Goal: Transaction & Acquisition: Download file/media

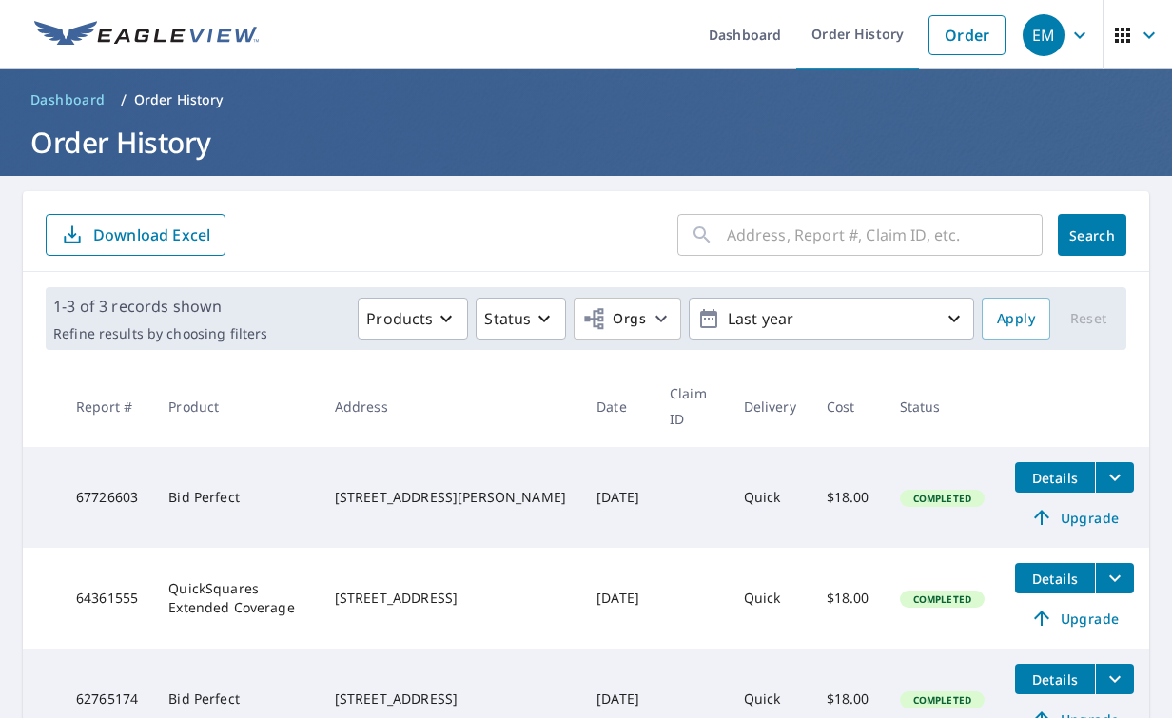
click at [650, 44] on ul "Dashboard Order History Order" at bounding box center [642, 34] width 745 height 69
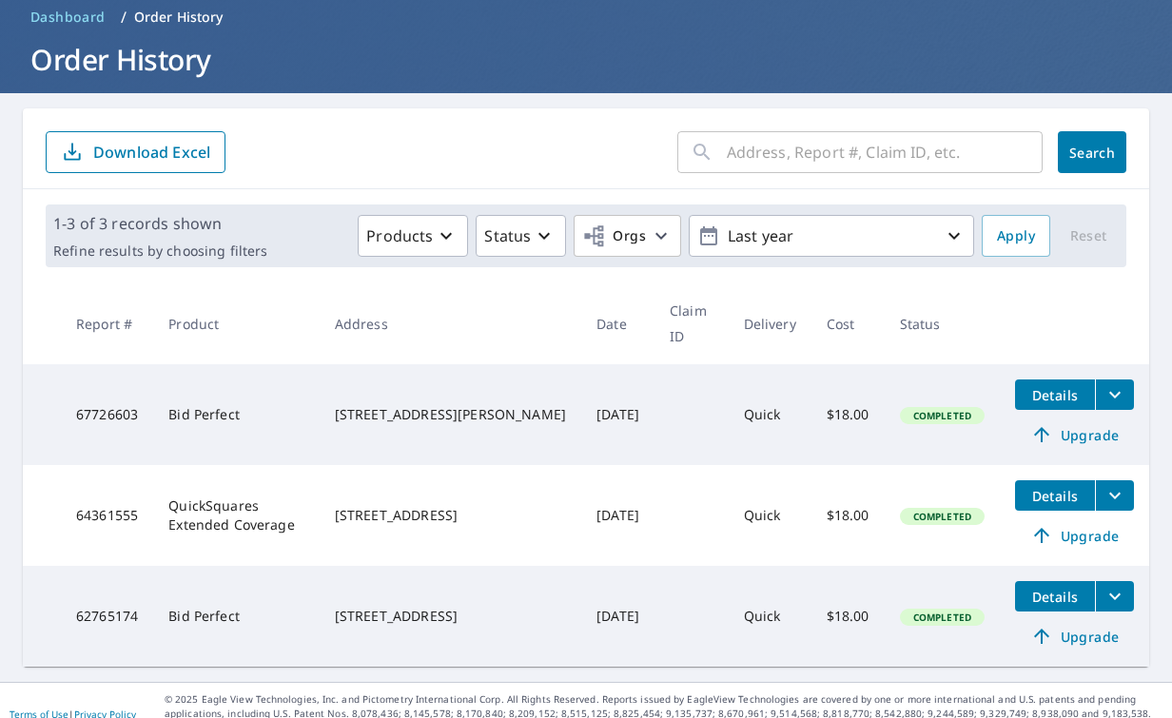
scroll to position [96, 0]
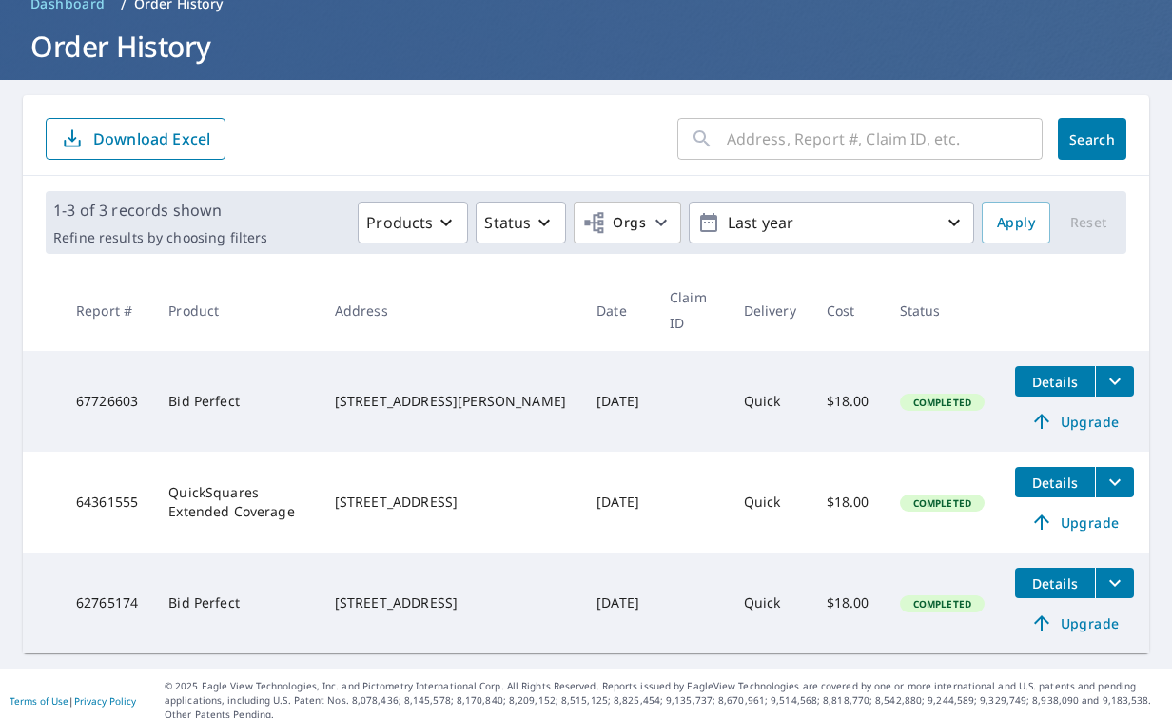
click at [1050, 385] on span "Details" at bounding box center [1055, 382] width 57 height 18
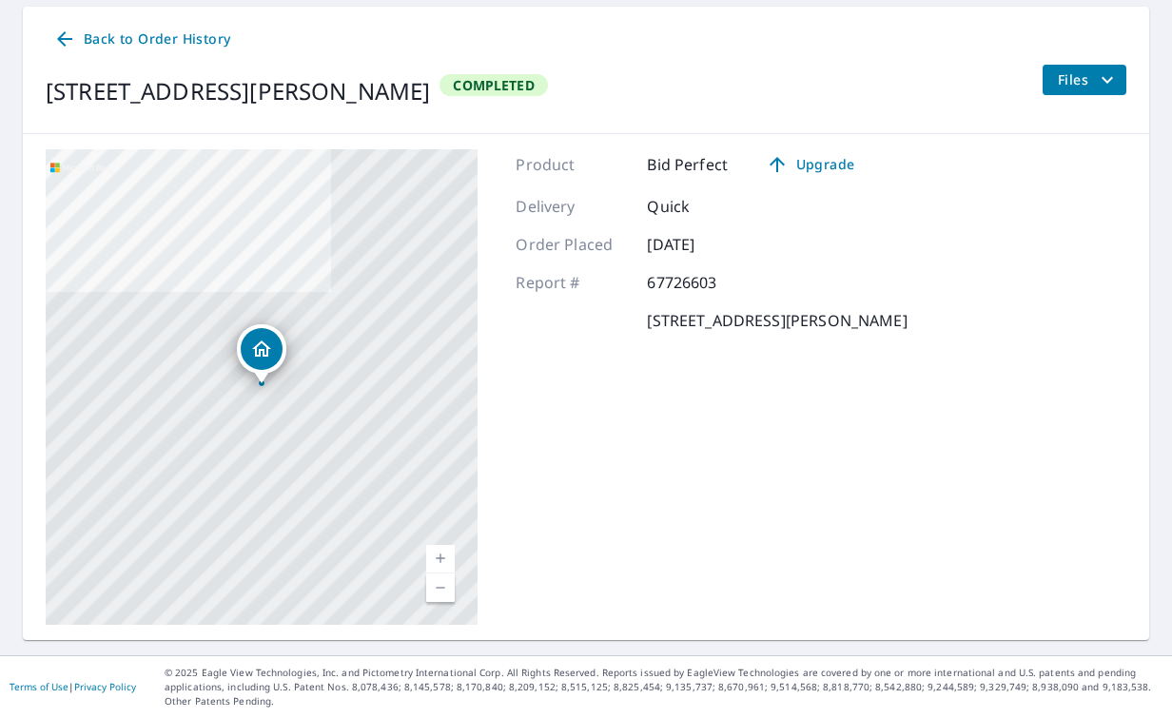
scroll to position [184, 0]
click at [442, 557] on link "Current Level 17, Zoom In" at bounding box center [440, 560] width 29 height 29
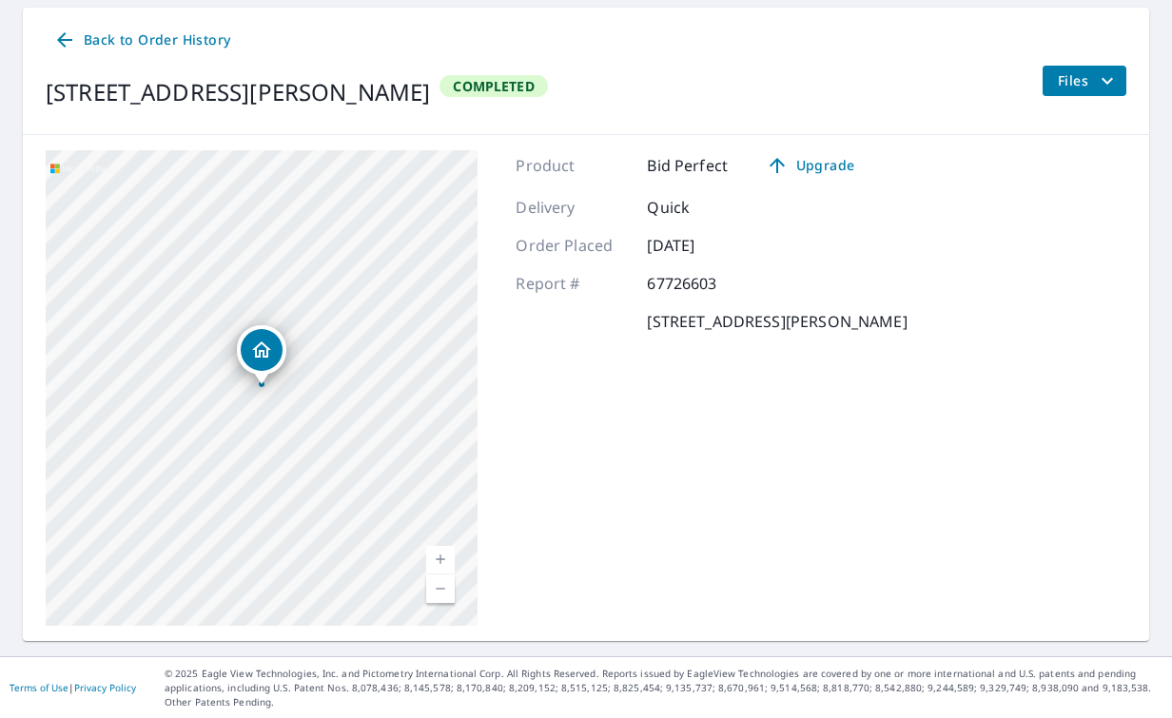
click at [442, 558] on link "Current Level 18, Zoom In" at bounding box center [440, 560] width 29 height 29
click at [442, 560] on link "Current Level 19, Zoom In" at bounding box center [440, 560] width 29 height 29
click at [1112, 86] on icon "filesDropdownBtn-67726603" at bounding box center [1107, 80] width 23 height 23
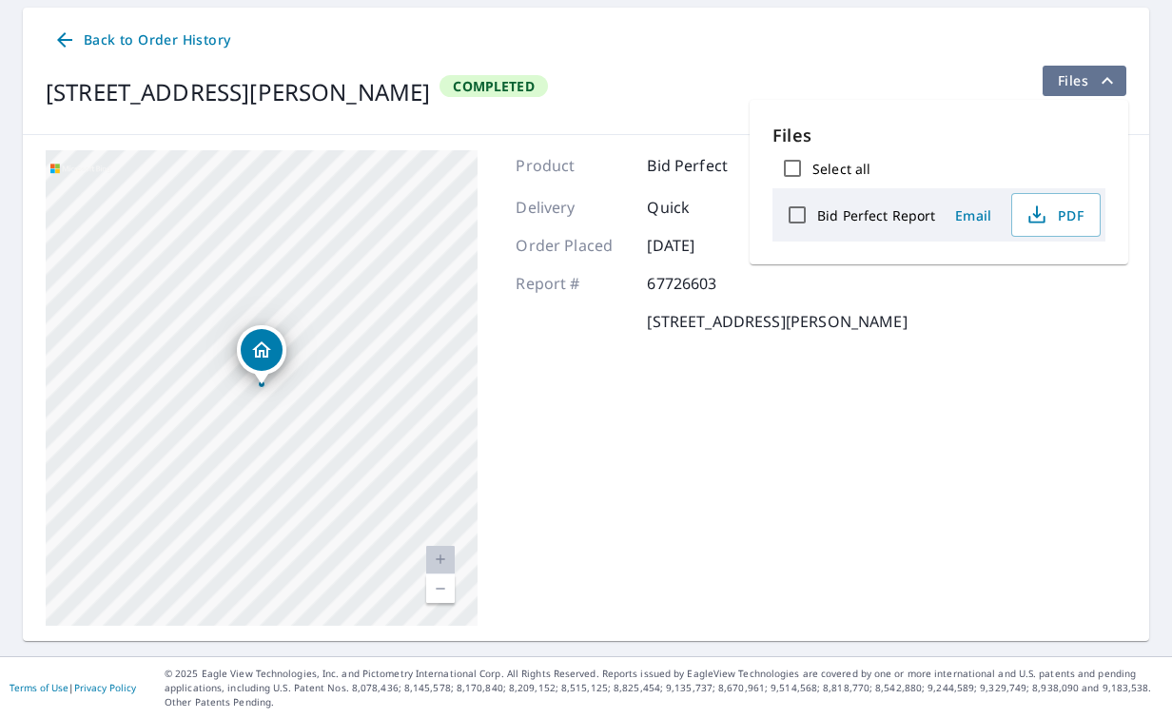
click at [1112, 86] on icon "filesDropdownBtn-67726603" at bounding box center [1107, 80] width 23 height 23
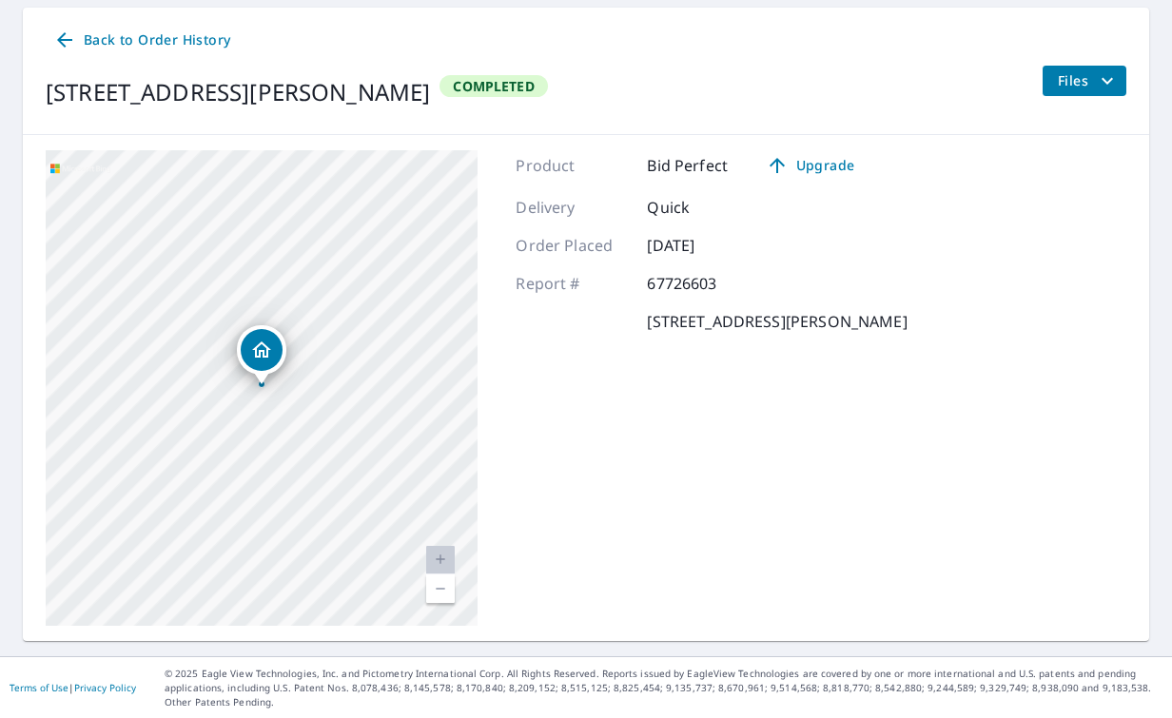
scroll to position [0, 0]
click at [59, 39] on icon at bounding box center [64, 39] width 15 height 15
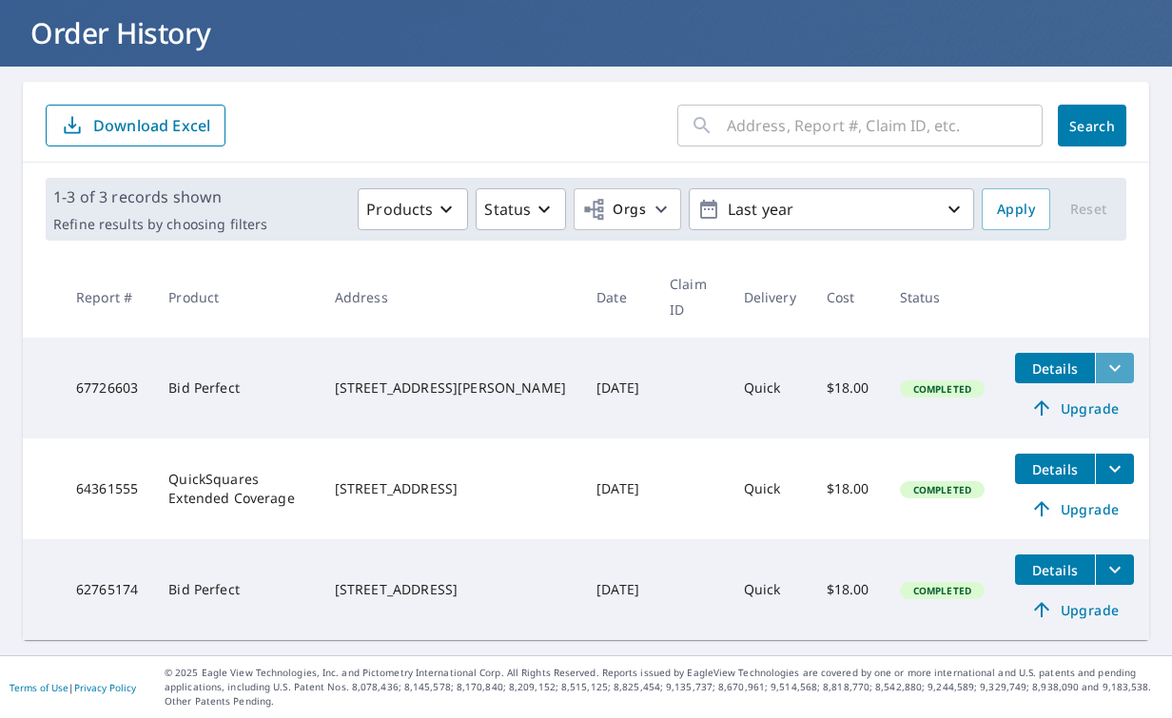
click at [1118, 357] on icon "filesDropdownBtn-67726603" at bounding box center [1115, 368] width 23 height 23
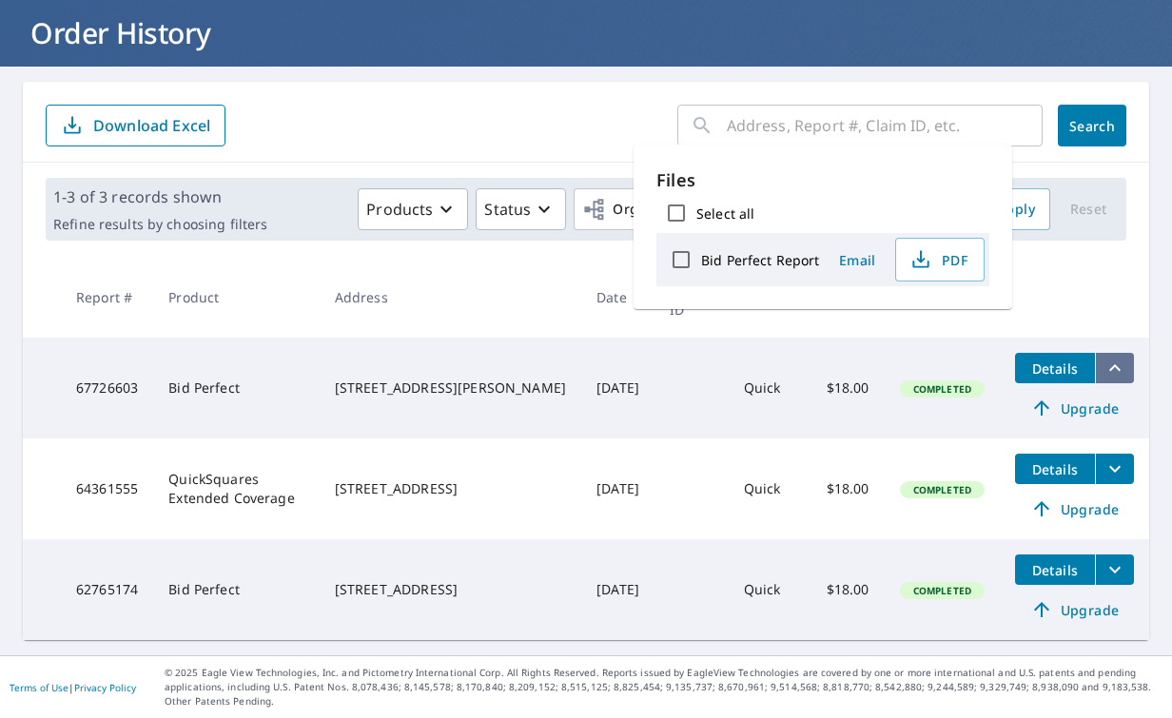
click at [1118, 357] on icon "filesDropdownBtn-67726603" at bounding box center [1115, 368] width 23 height 23
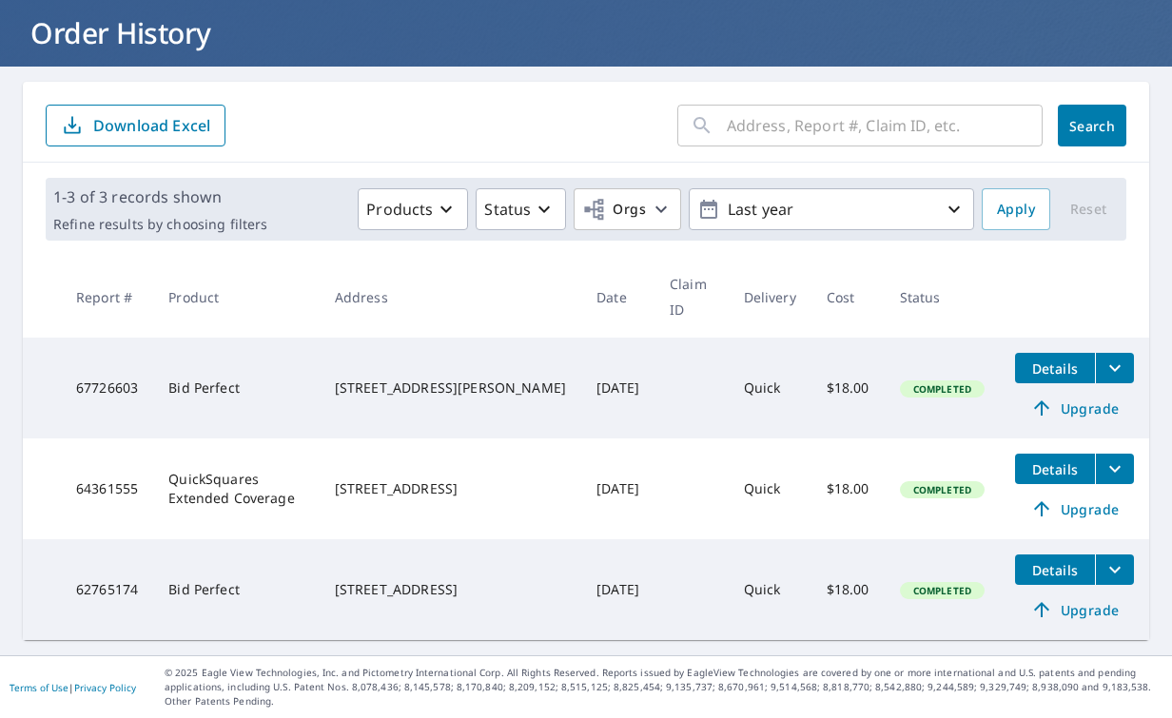
click at [106, 338] on td "67726603" at bounding box center [107, 388] width 92 height 101
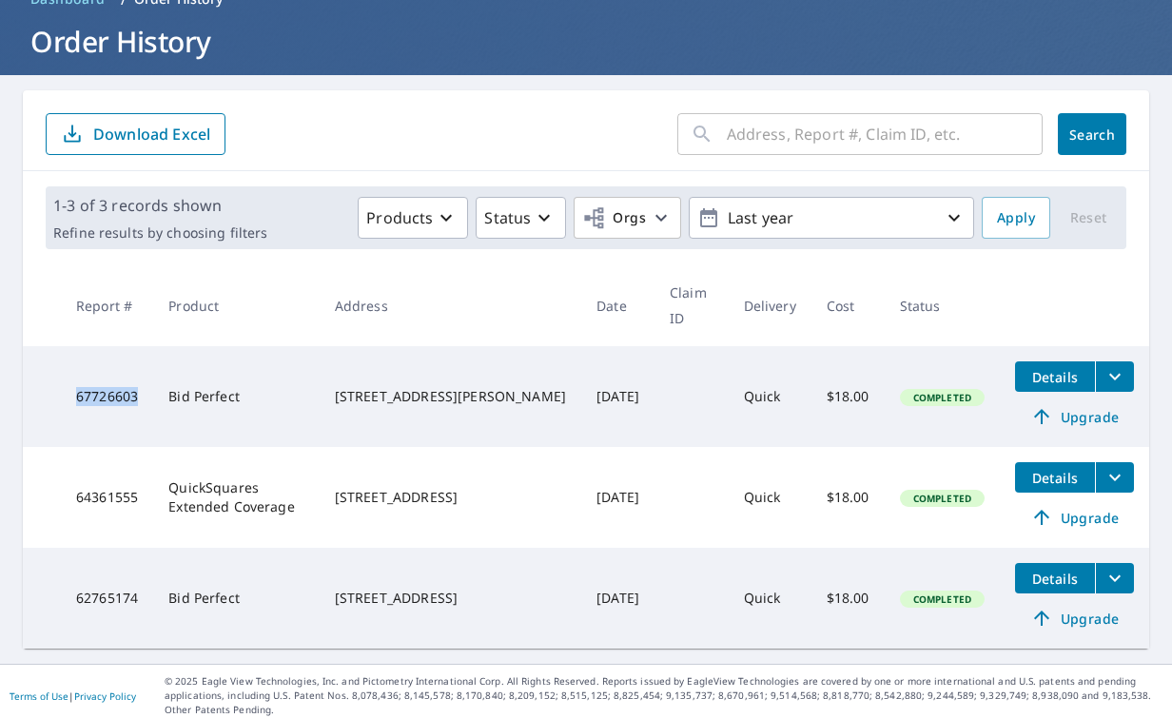
scroll to position [104, 0]
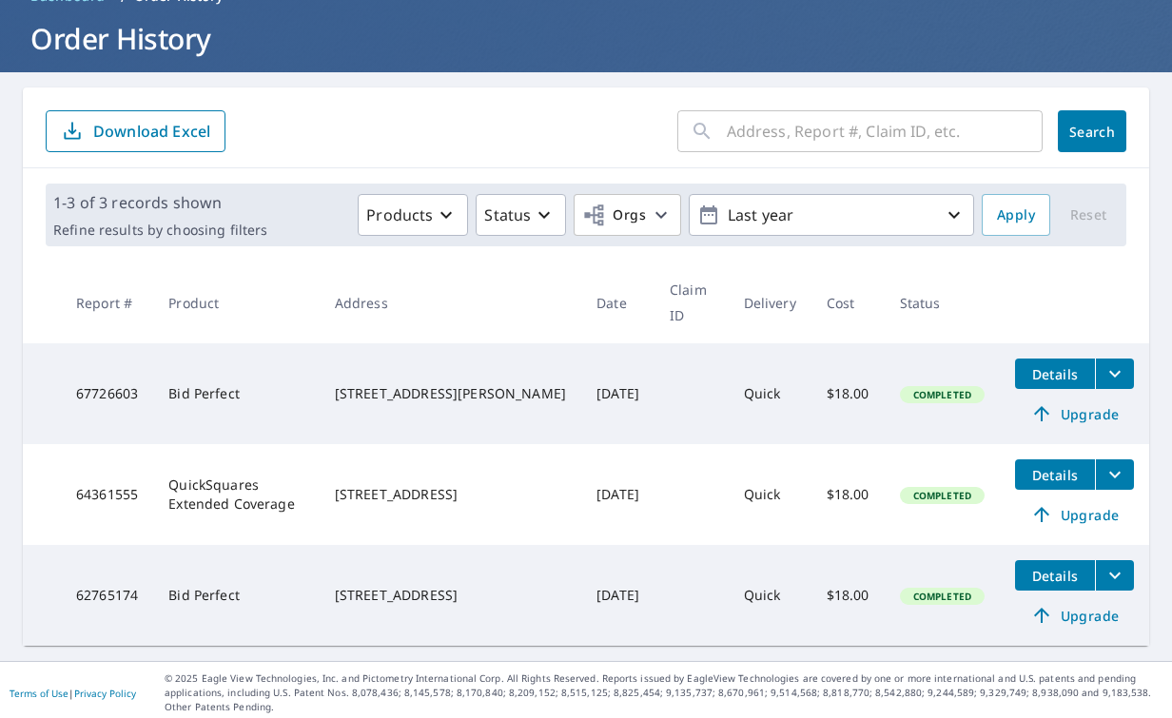
click at [423, 384] on div "[STREET_ADDRESS][PERSON_NAME]" at bounding box center [450, 393] width 231 height 19
click at [111, 399] on td "67726603" at bounding box center [107, 394] width 92 height 101
click at [163, 432] on td "Bid Perfect" at bounding box center [236, 394] width 167 height 101
click at [962, 396] on span "Completed" at bounding box center [942, 394] width 81 height 13
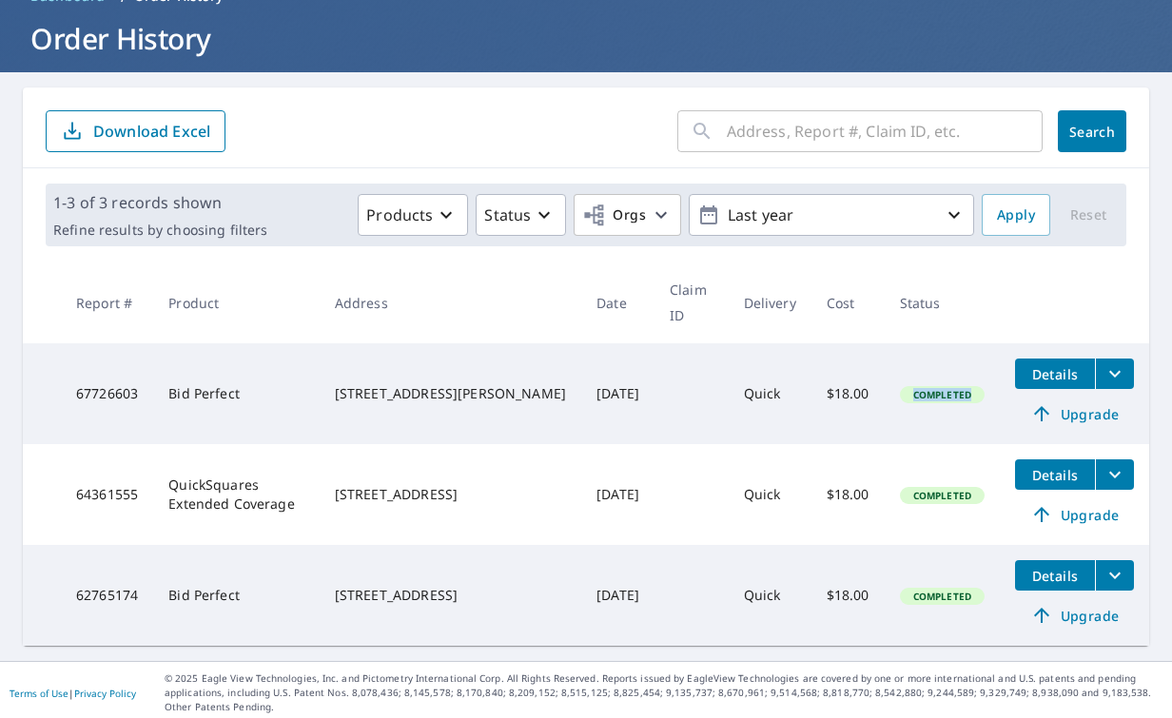
click at [962, 396] on span "Completed" at bounding box center [942, 394] width 81 height 13
click at [1049, 372] on span "Details" at bounding box center [1055, 374] width 57 height 18
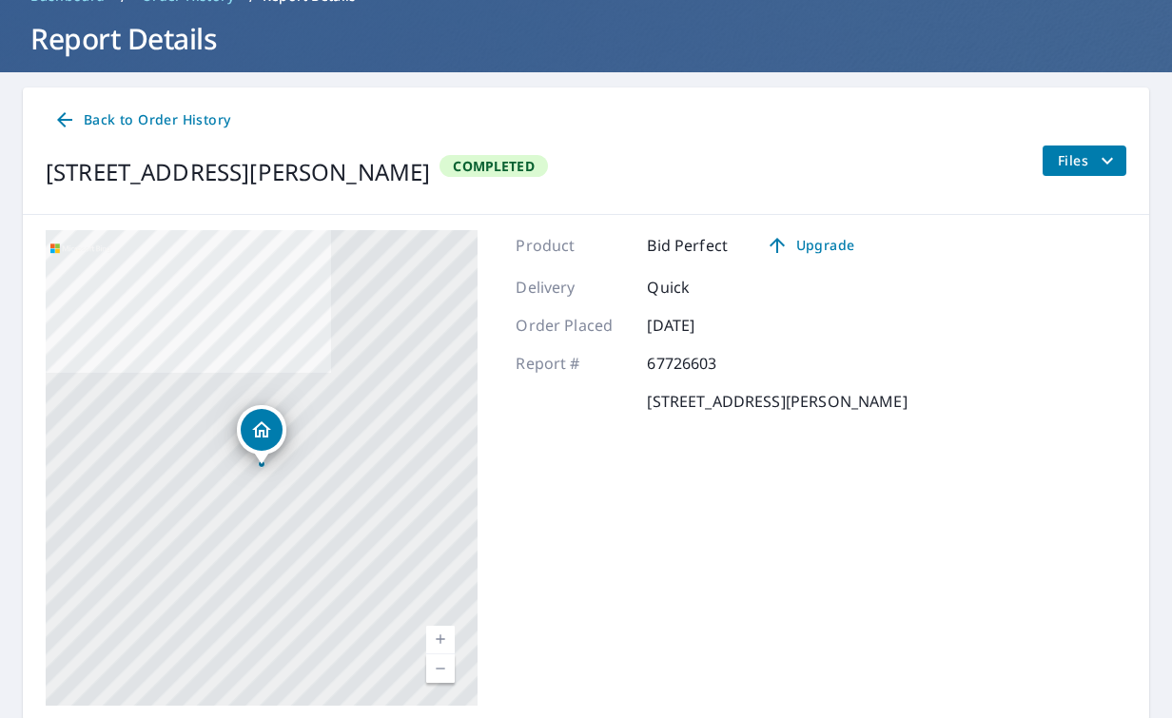
click at [545, 164] on span "Completed" at bounding box center [494, 166] width 104 height 18
click at [545, 165] on span "Completed" at bounding box center [494, 166] width 104 height 18
click at [907, 354] on div "Report # 67726603" at bounding box center [711, 363] width 391 height 23
click at [64, 120] on icon at bounding box center [64, 119] width 15 height 15
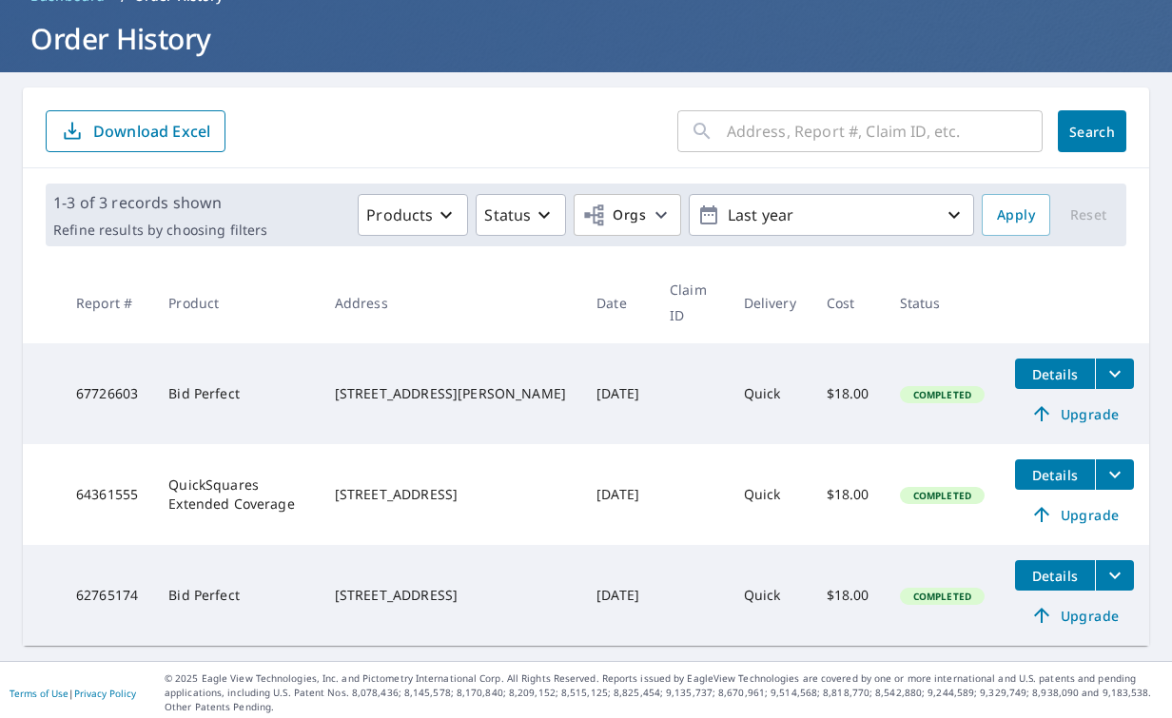
click at [940, 390] on span "Completed" at bounding box center [942, 394] width 81 height 13
click at [883, 135] on input "text" at bounding box center [885, 131] width 316 height 53
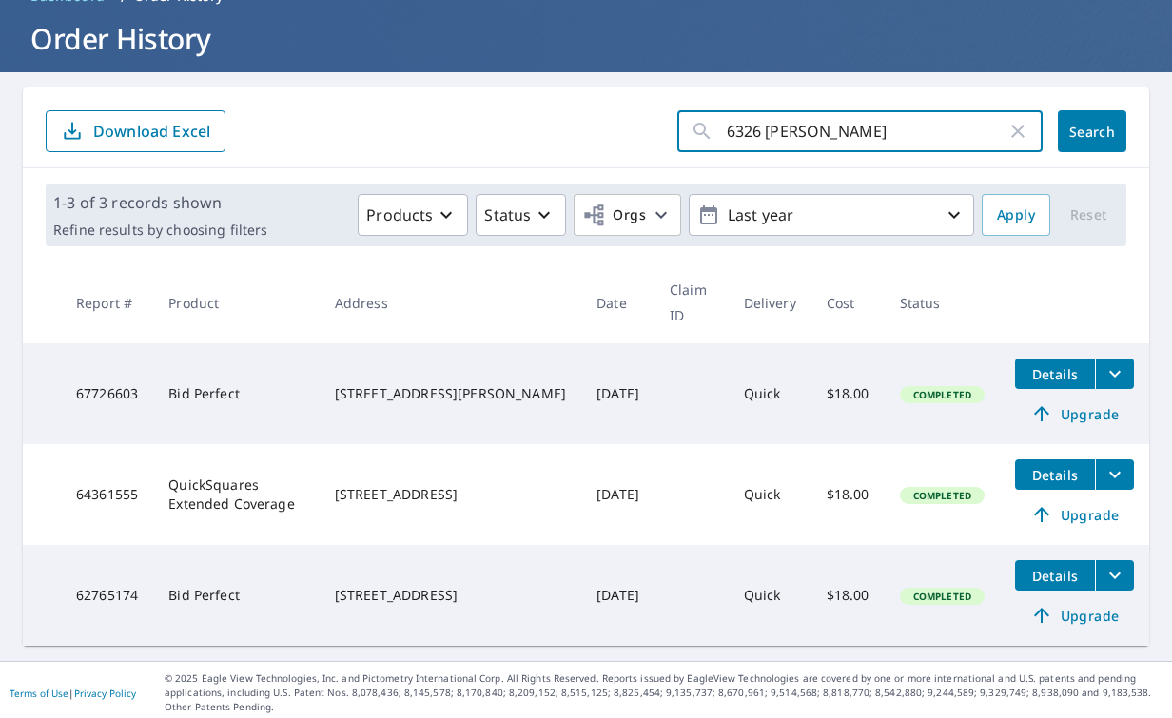
type input "6326 [PERSON_NAME]"
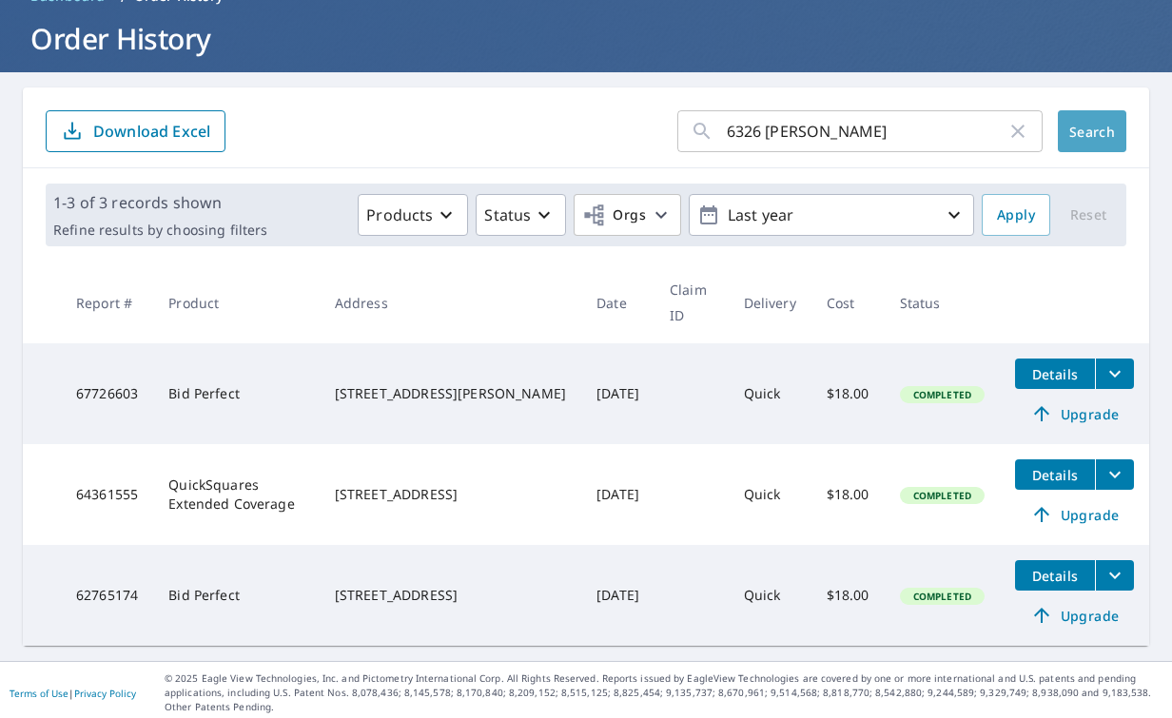
click at [1084, 134] on span "Search" at bounding box center [1092, 132] width 38 height 18
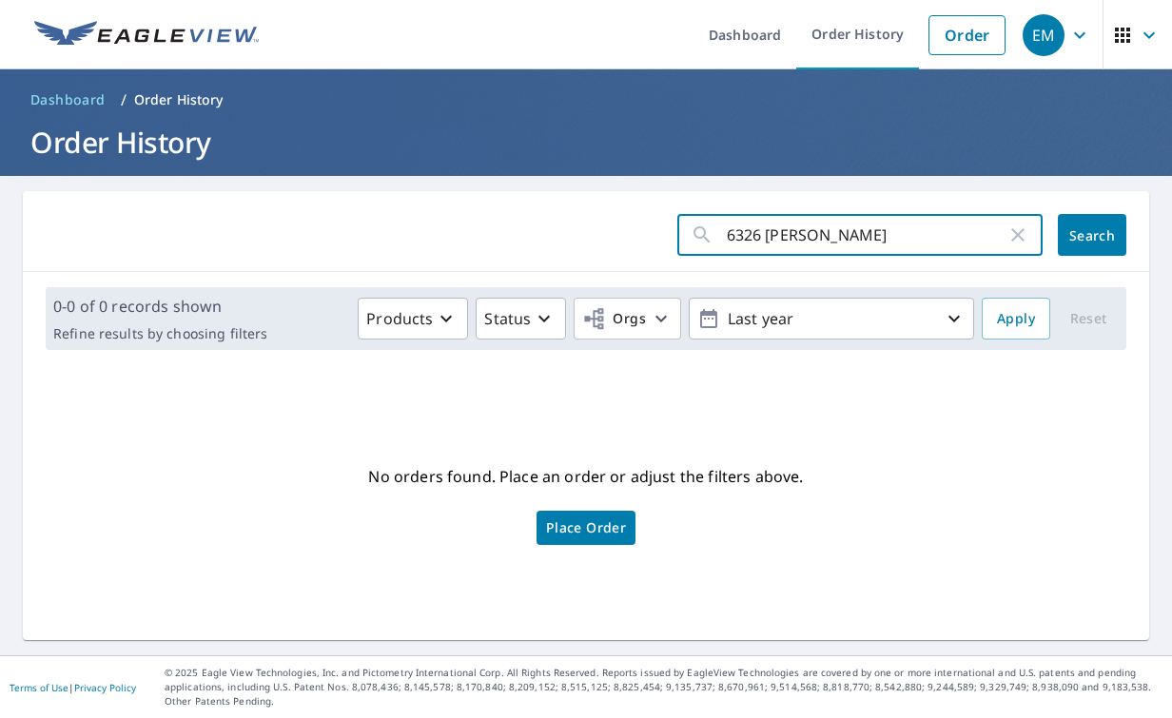
click at [762, 236] on input "6326 [PERSON_NAME]" at bounding box center [867, 234] width 280 height 53
type input "6325 [PERSON_NAME]"
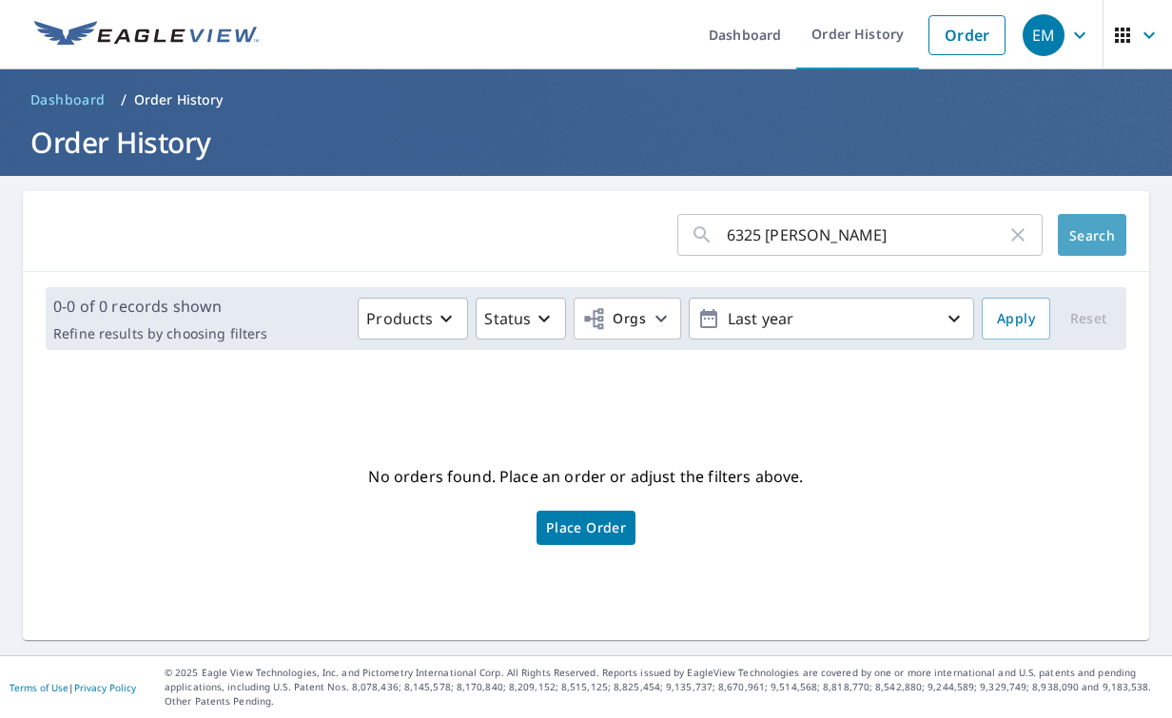
click at [1100, 233] on span "Search" at bounding box center [1092, 235] width 38 height 18
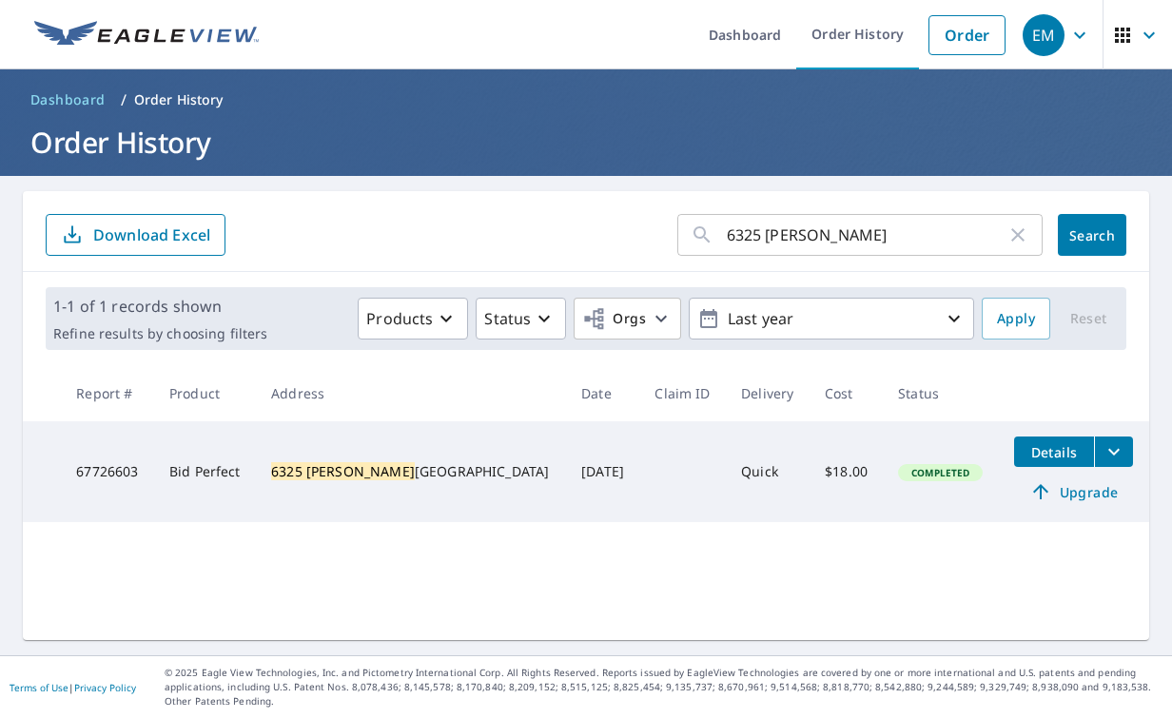
click at [729, 478] on td "Quick" at bounding box center [768, 472] width 84 height 101
click at [726, 478] on td "Quick" at bounding box center [768, 472] width 84 height 101
click at [317, 462] on mark "6325 [PERSON_NAME]" at bounding box center [343, 471] width 144 height 18
click at [215, 473] on td "Bid Perfect" at bounding box center [205, 472] width 102 height 101
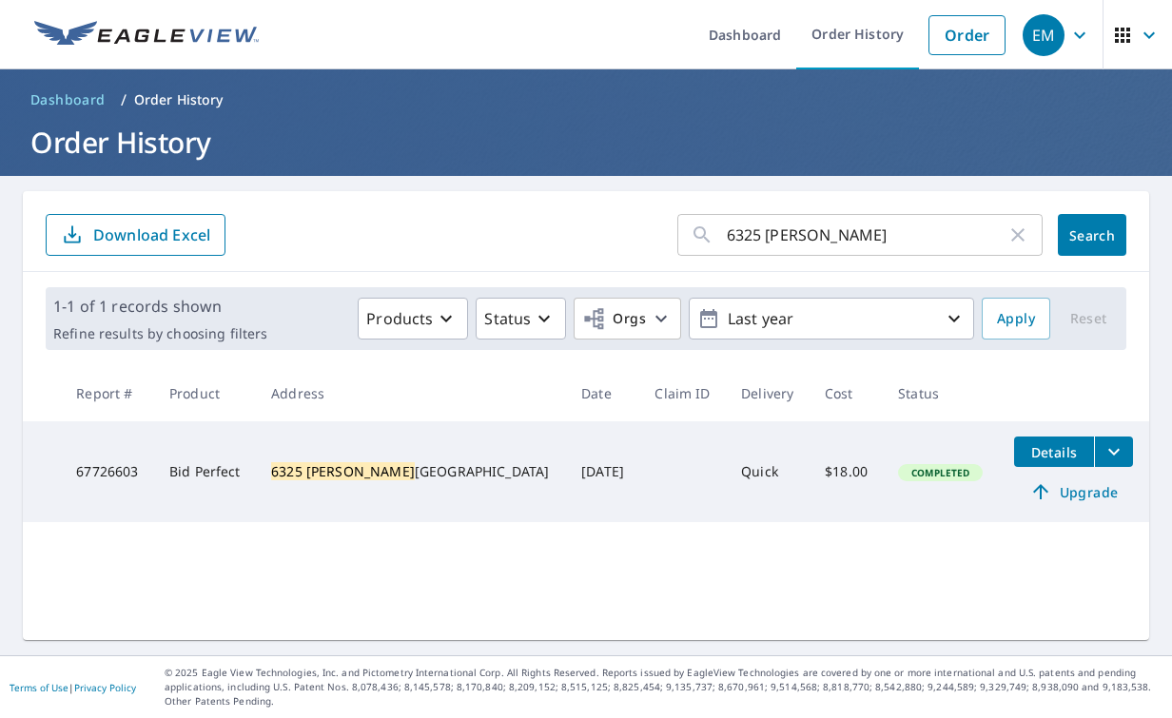
click at [102, 472] on td "67726603" at bounding box center [107, 472] width 93 height 101
click at [1032, 455] on span "Details" at bounding box center [1054, 452] width 57 height 18
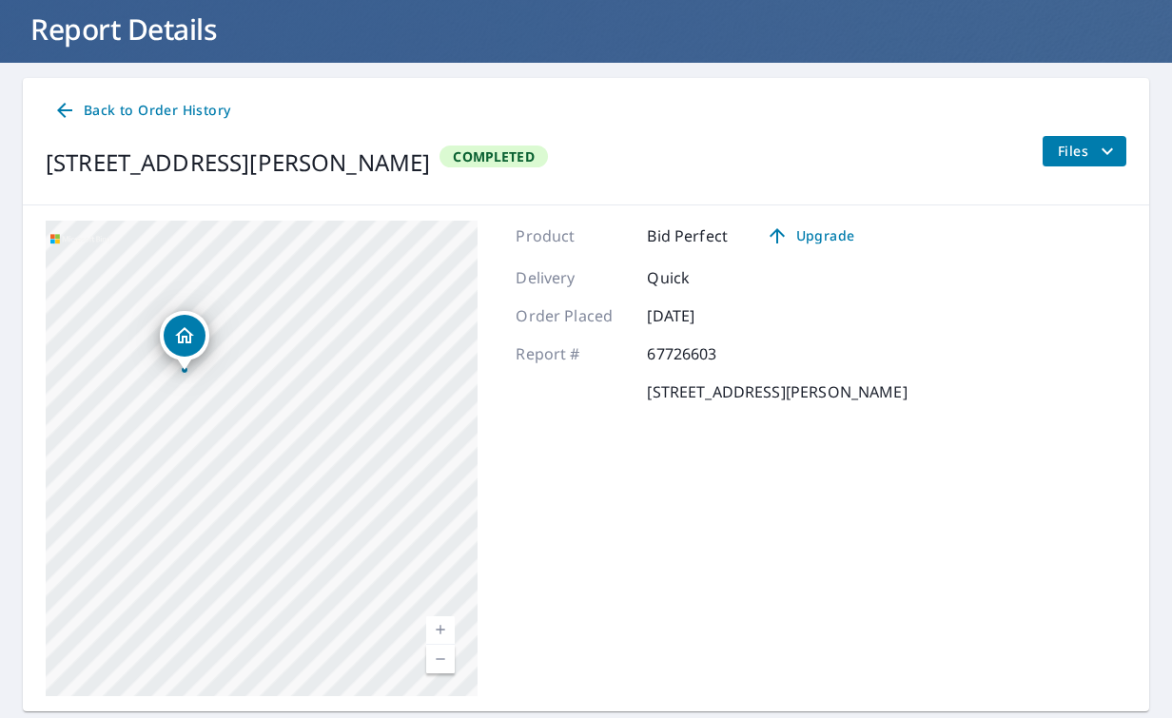
scroll to position [110, 0]
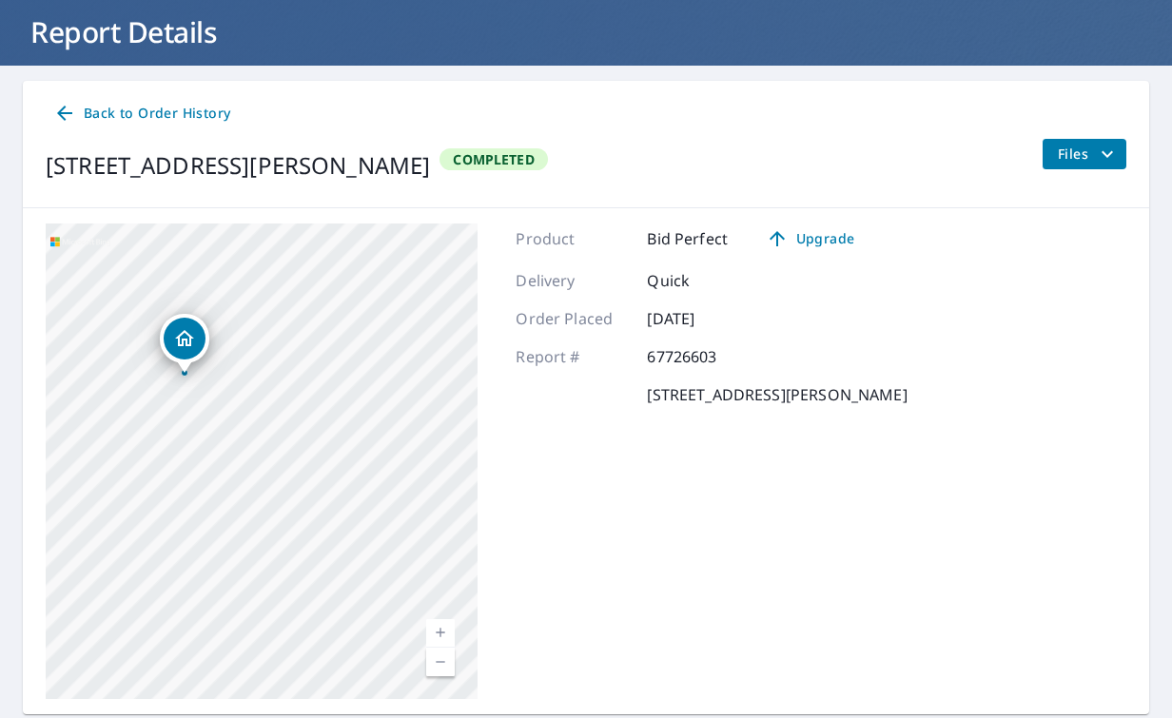
click at [1087, 157] on span "Files" at bounding box center [1088, 154] width 61 height 23
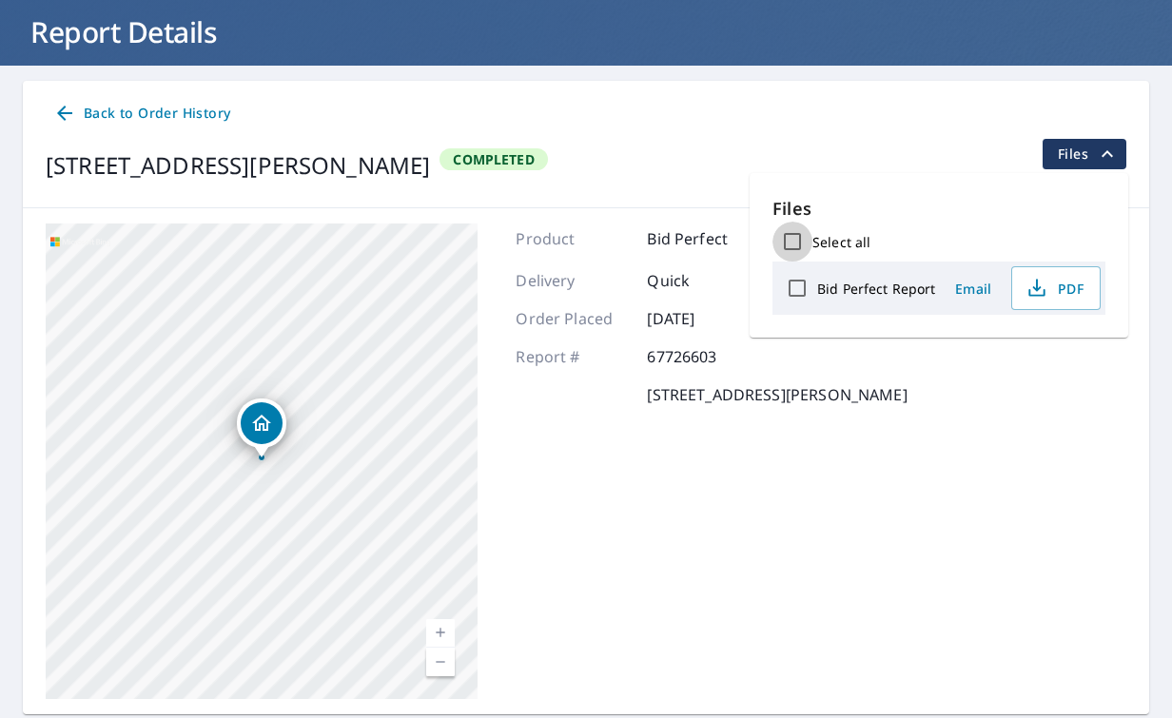
click at [796, 241] on input "Select all" at bounding box center [793, 242] width 40 height 40
checkbox input "true"
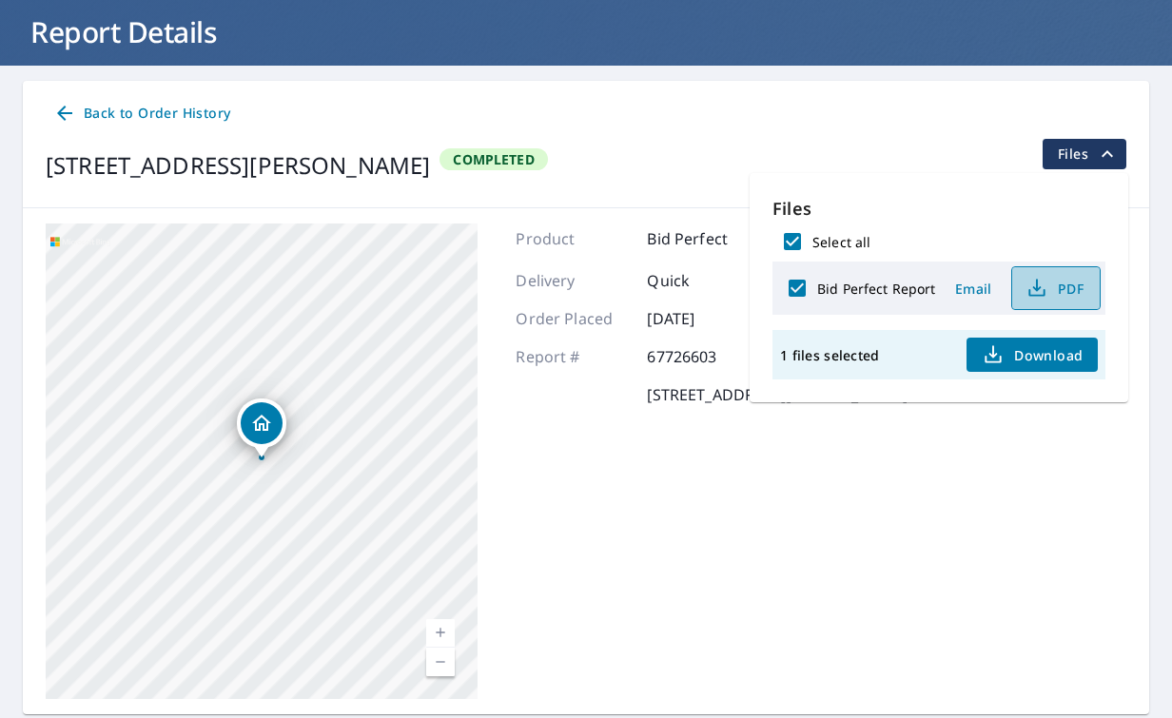
click at [1053, 286] on span "PDF" at bounding box center [1054, 288] width 61 height 23
